Goal: Task Accomplishment & Management: Manage account settings

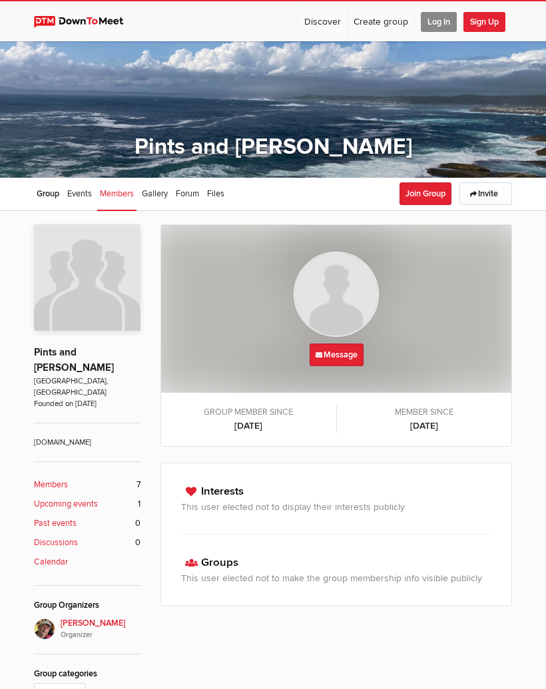
click at [59, 479] on b "Members" at bounding box center [51, 485] width 34 height 13
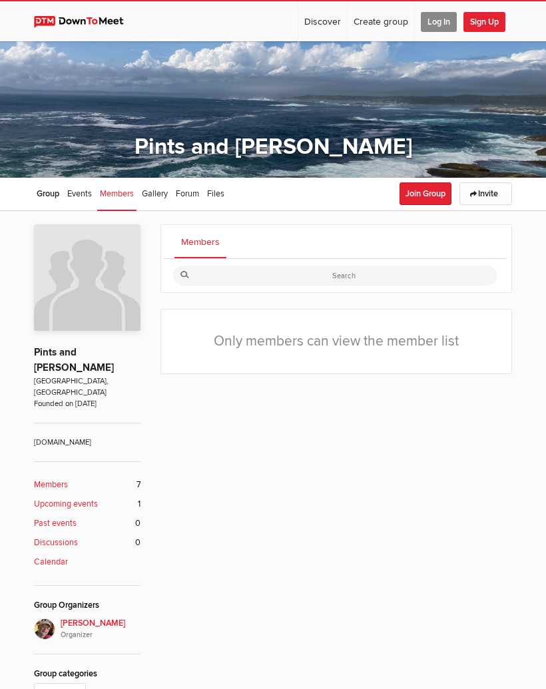
scroll to position [147, 0]
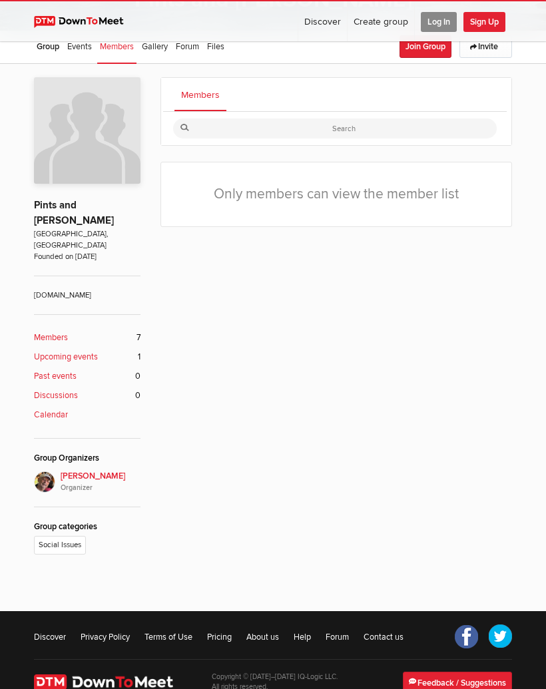
click at [445, 20] on span "Log In" at bounding box center [439, 22] width 36 height 20
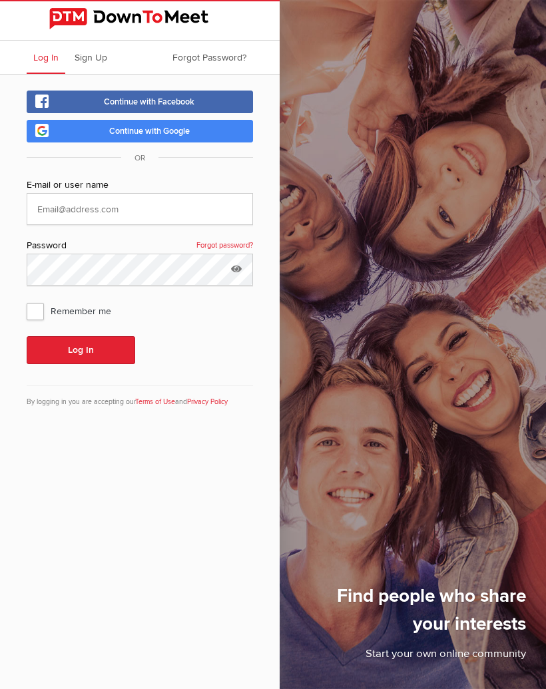
scroll to position [17, 0]
click at [150, 193] on input "text" at bounding box center [140, 209] width 226 height 32
type input "[EMAIL_ADDRESS][DOMAIN_NAME]"
click at [45, 299] on span "Remember me" at bounding box center [76, 311] width 98 height 24
click at [27, 298] on input "Remember me" at bounding box center [26, 298] width 1 height 1
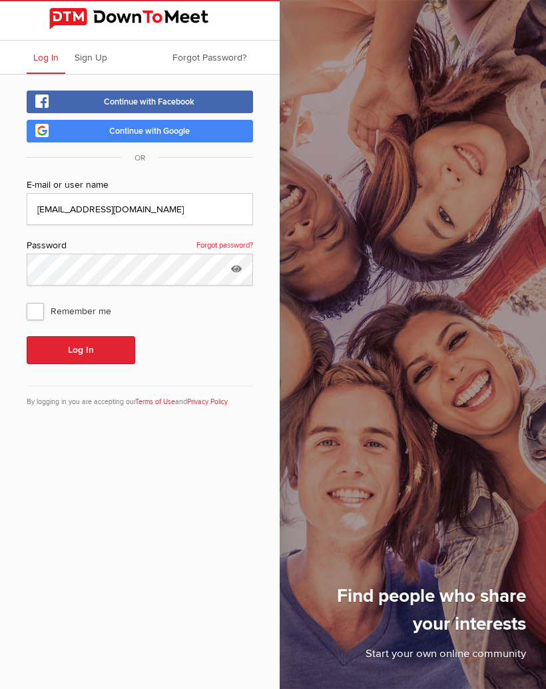
checkbox input "true"
click at [103, 336] on button "Log In" at bounding box center [81, 350] width 109 height 28
